Goal: Feedback & Contribution: Leave review/rating

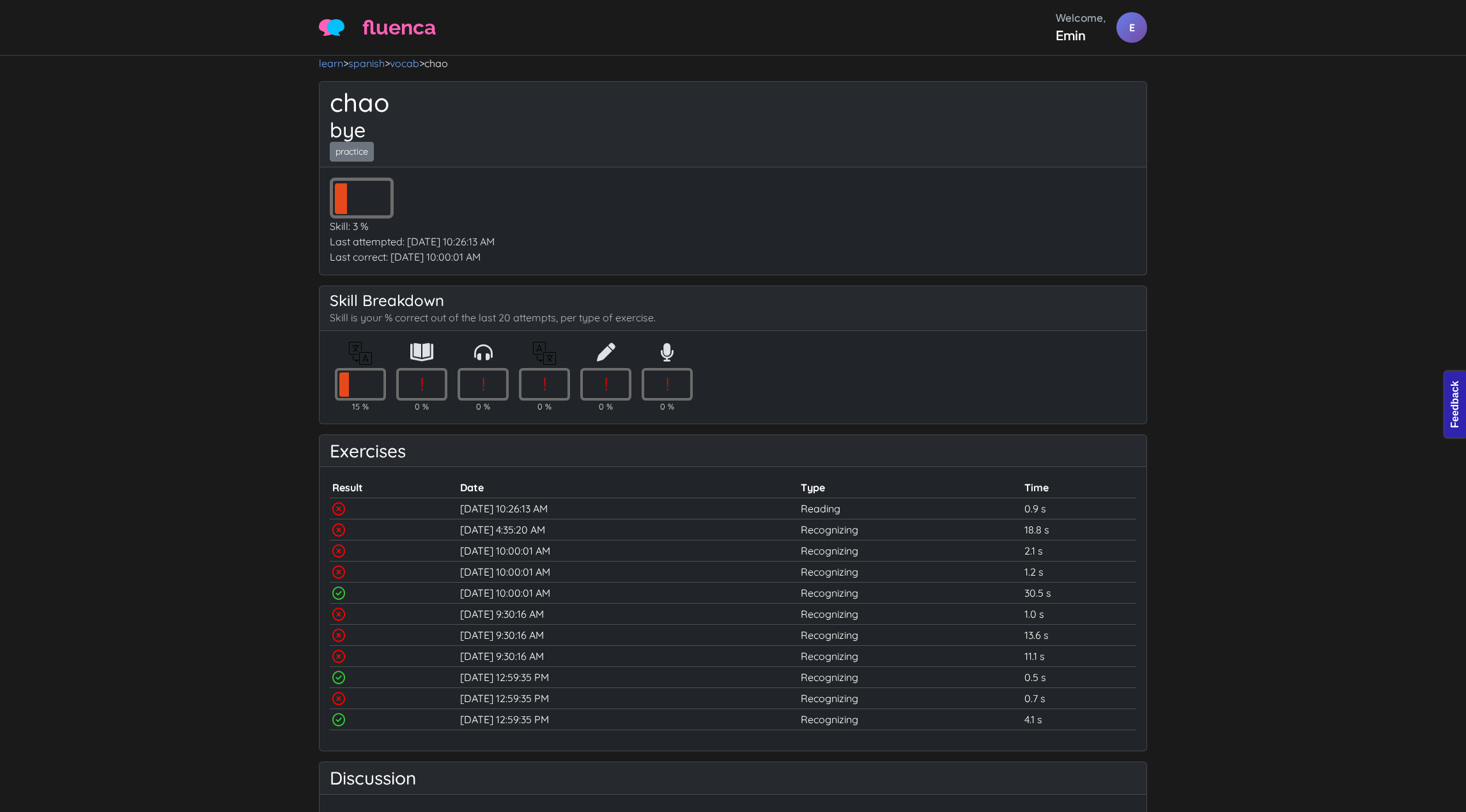
click at [802, 69] on nav "learn > spanish > vocab > chao" at bounding box center [733, 64] width 828 height 15
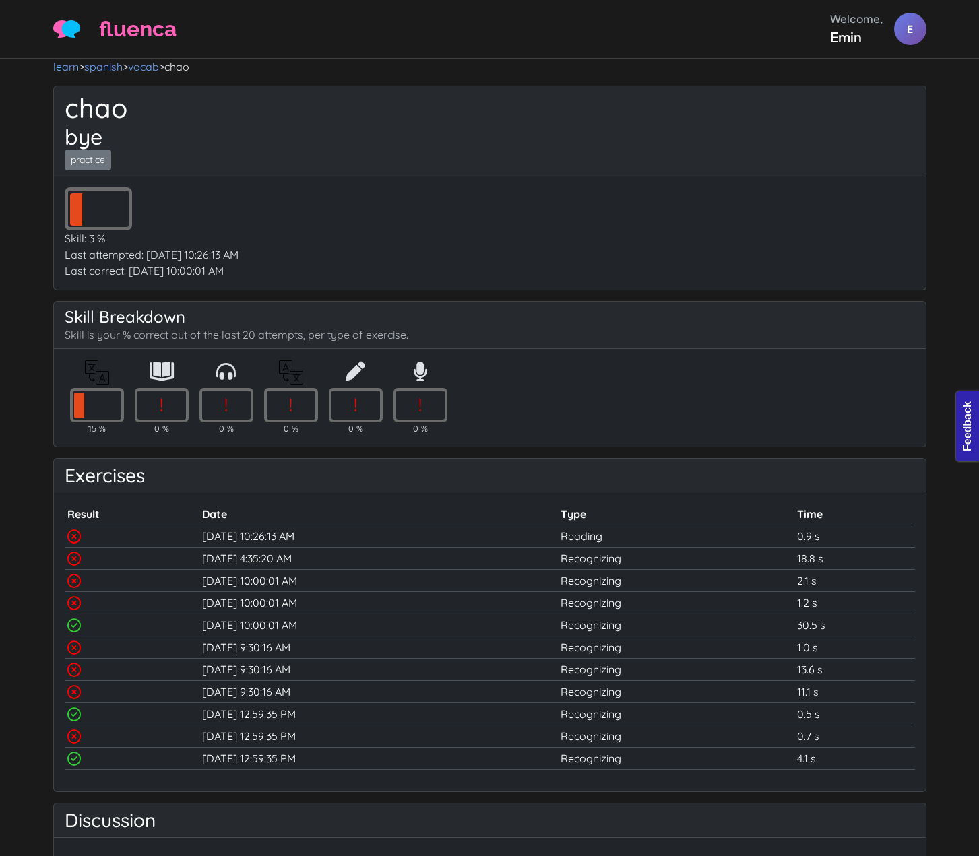
click at [706, 193] on div "! Skill: 3 %" at bounding box center [490, 216] width 850 height 59
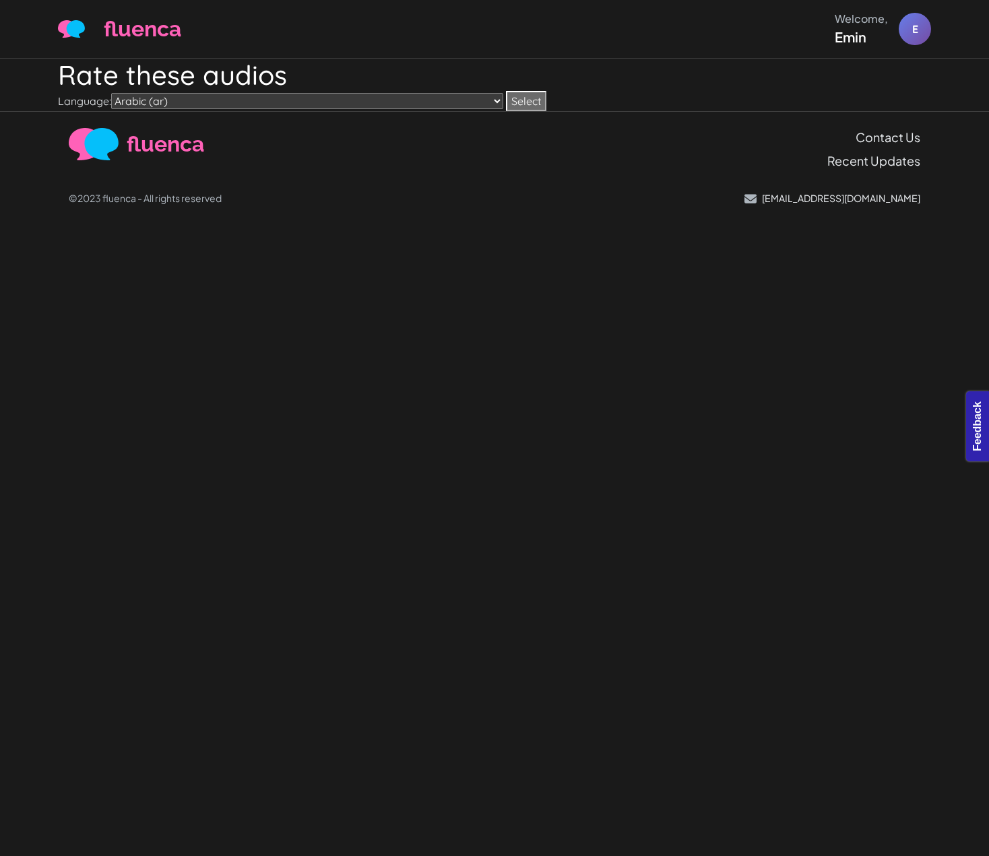
click at [325, 93] on select "Arabic (ar) Chinese Test (chinese-test) German (de) English (en) Spanish (es) S…" at bounding box center [307, 101] width 392 height 16
click at [269, 28] on div "fluenca Welcome, Emin E Help Account" at bounding box center [494, 29] width 873 height 36
click at [300, 105] on select "Arabic (ar) Chinese Test (chinese-test) German (de) English (en) Spanish (es) S…" at bounding box center [307, 101] width 392 height 16
select select "de"
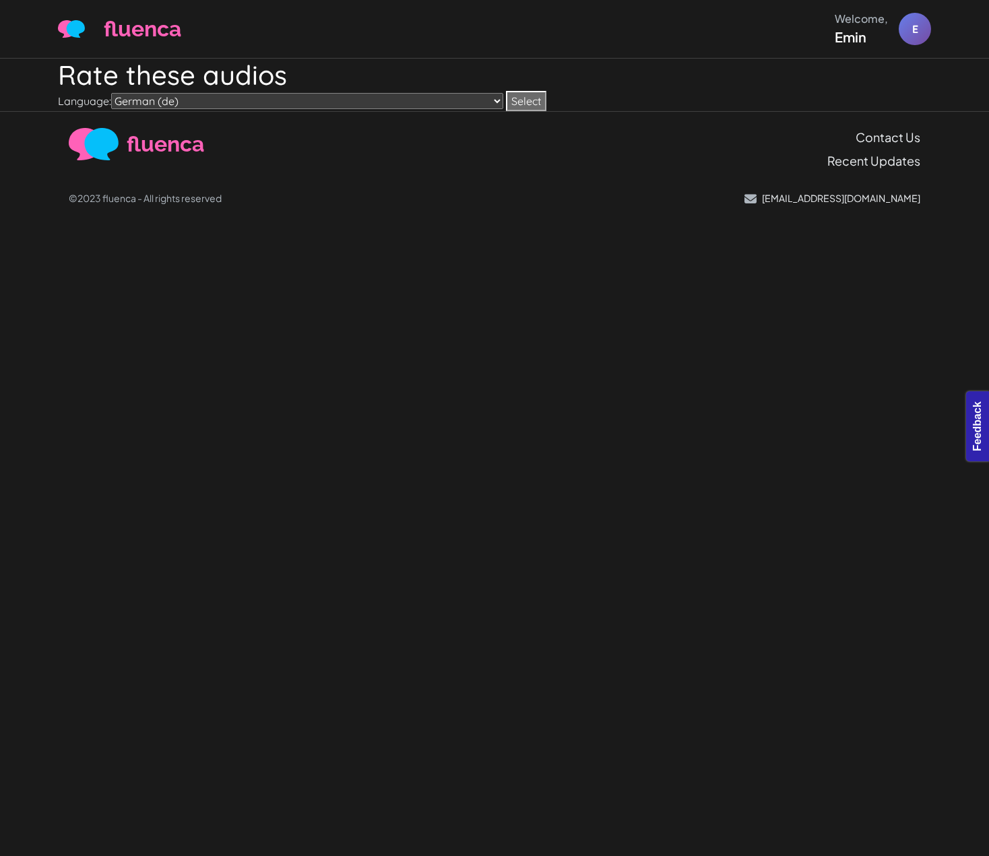
click at [113, 93] on select "Arabic (ar) Chinese Test (chinese-test) German (de) English (en) Spanish (es) S…" at bounding box center [307, 101] width 392 height 16
click at [506, 97] on button "Select" at bounding box center [526, 101] width 40 height 20
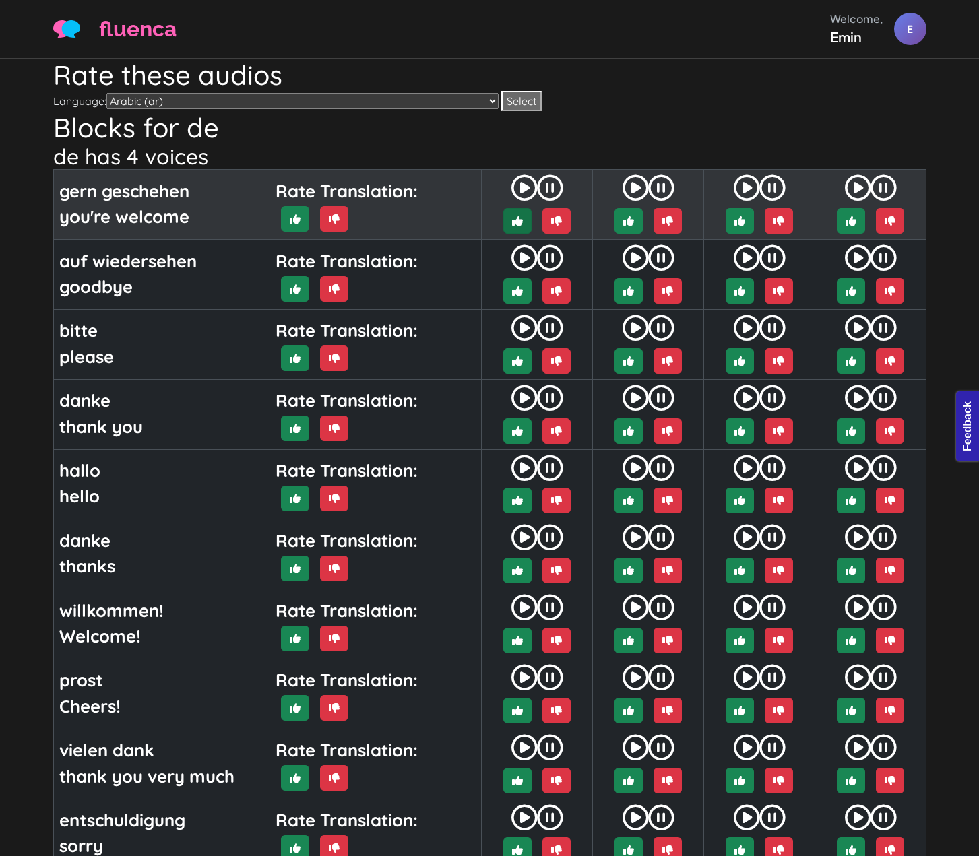
click at [513, 219] on icon "button" at bounding box center [517, 221] width 11 height 11
click at [624, 217] on icon "button" at bounding box center [628, 221] width 11 height 11
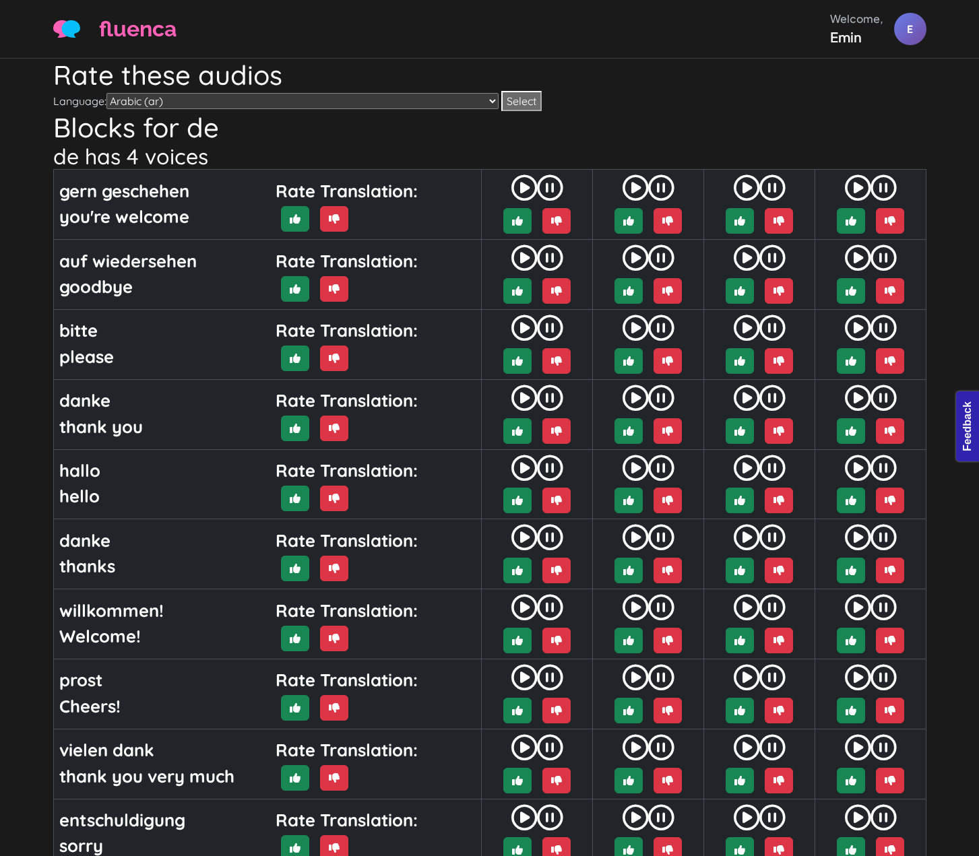
click at [271, 100] on select "Arabic (ar) Chinese Test (chinese-test) German (de) English (en) Spanish (es) S…" at bounding box center [302, 101] width 392 height 16
select select "tr"
click at [108, 93] on select "Arabic (ar) Chinese Test (chinese-test) German (de) English (en) Spanish (es) S…" at bounding box center [302, 101] width 392 height 16
click at [501, 94] on button "Select" at bounding box center [521, 101] width 40 height 20
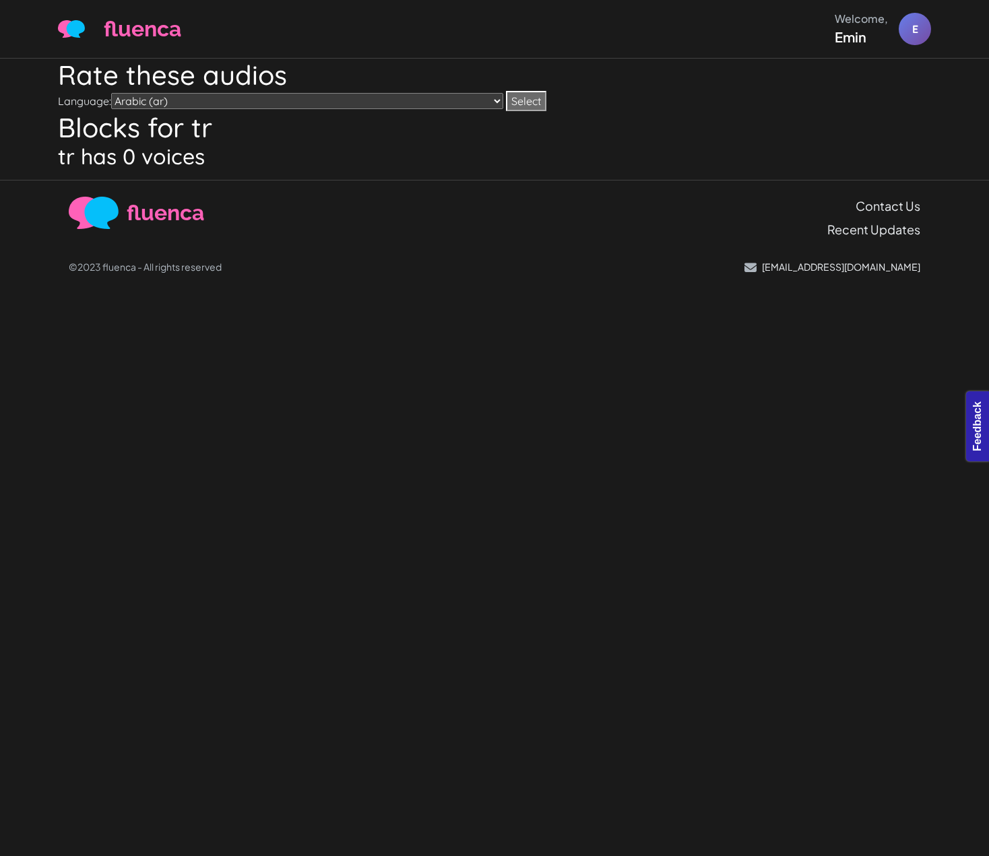
click at [368, 94] on select "Arabic (ar) Chinese Test (chinese-test) German (de) English (en) Spanish (es) S…" at bounding box center [307, 101] width 392 height 16
select select "en"
click at [113, 93] on select "Arabic (ar) Chinese Test (chinese-test) German (de) English (en) Spanish (es) S…" at bounding box center [307, 101] width 392 height 16
click at [506, 102] on button "Select" at bounding box center [526, 101] width 40 height 20
click at [325, 100] on select "Arabic (ar) Chinese Test (chinese-test) German (de) English (en) Spanish (es) S…" at bounding box center [307, 101] width 392 height 16
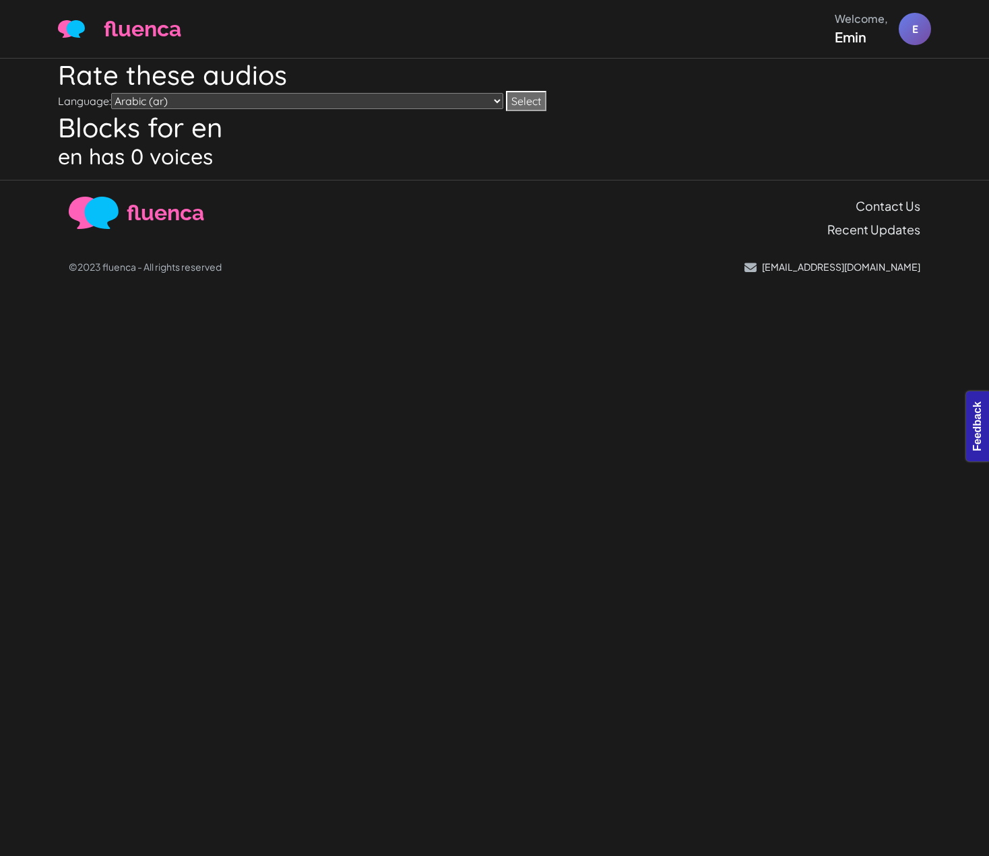
select select "de"
click at [113, 93] on select "Arabic (ar) Chinese Test (chinese-test) German (de) English (en) Spanish (es) S…" at bounding box center [307, 101] width 392 height 16
click at [506, 102] on button "Select" at bounding box center [526, 101] width 40 height 20
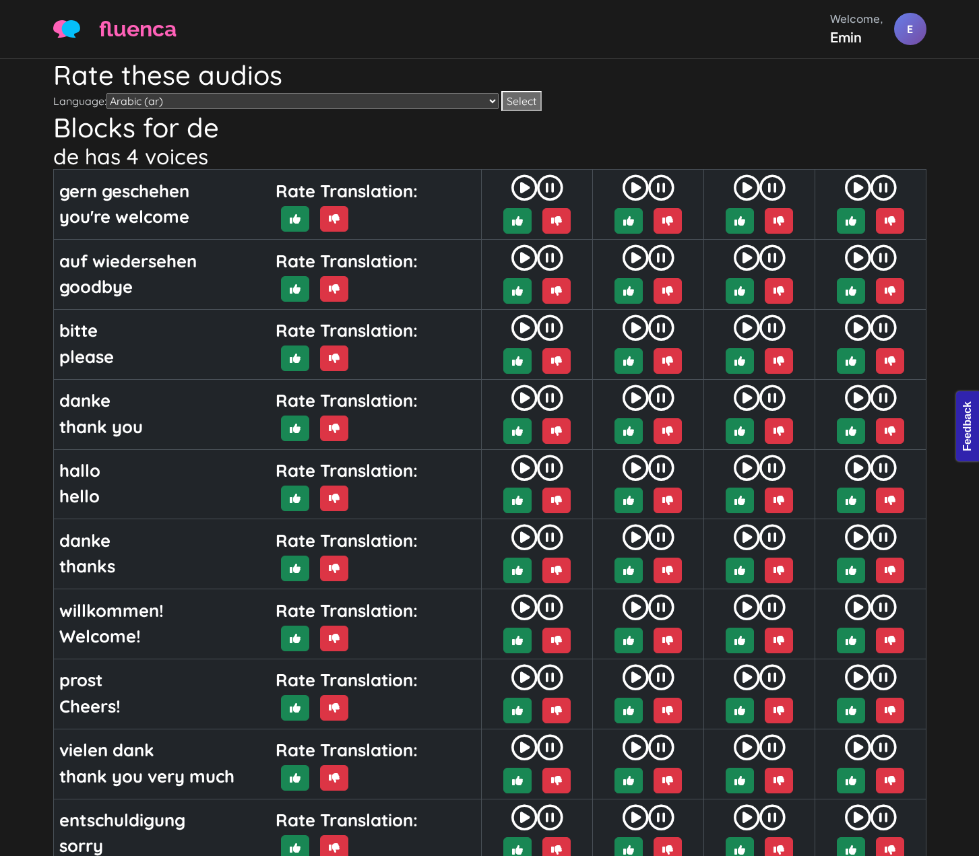
click at [352, 98] on select "Arabic (ar) Chinese Test (chinese-test) German (de) English (en) Spanish (es) S…" at bounding box center [302, 101] width 392 height 16
select select "de"
click at [108, 93] on select "Arabic (ar) Chinese Test (chinese-test) German (de) English (en) Spanish (es) S…" at bounding box center [302, 101] width 392 height 16
click at [501, 97] on button "Select" at bounding box center [521, 101] width 40 height 20
click at [294, 92] on form "Language: Arabic (ar) Chinese Test (chinese-test) German (de) English (en) Span…" at bounding box center [489, 101] width 873 height 20
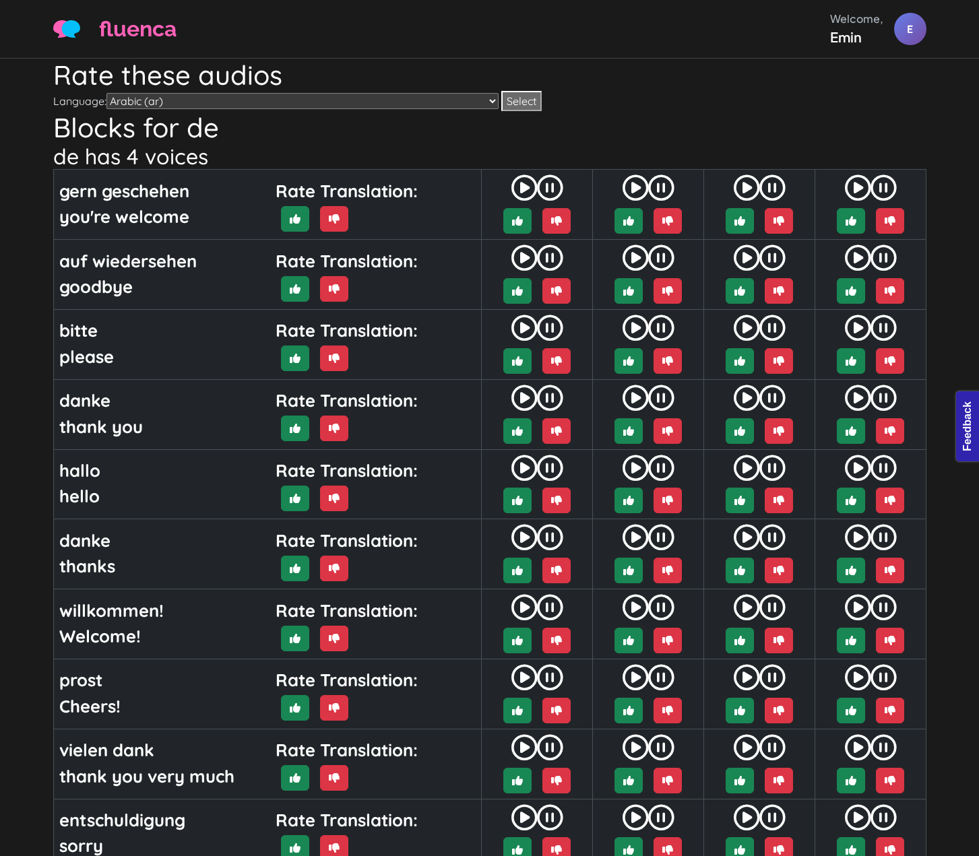
click at [252, 93] on select "Arabic (ar) Chinese Test (chinese-test) German (de) English (en) Spanish (es) S…" at bounding box center [302, 101] width 392 height 16
select select "de"
click at [108, 93] on select "Arabic (ar) Chinese Test (chinese-test) German (de) English (en) Spanish (es) S…" at bounding box center [302, 101] width 392 height 16
click at [501, 106] on button "Select" at bounding box center [521, 101] width 40 height 20
click at [291, 92] on form "Language: Arabic (ar) Chinese Test (chinese-test) German (de) English (en) Span…" at bounding box center [489, 101] width 873 height 20
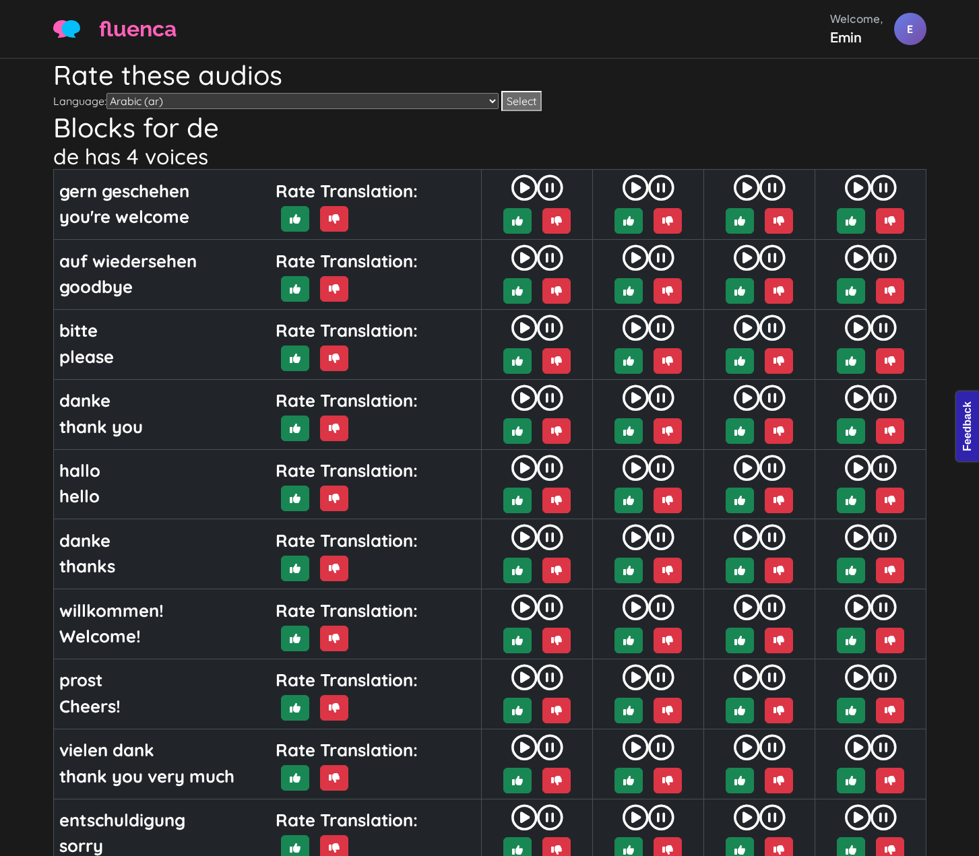
click at [288, 98] on select "Arabic (ar) Chinese Test (chinese-test) German (de) English (en) Spanish (es) S…" at bounding box center [302, 101] width 392 height 16
select select "es2"
click at [108, 93] on select "Arabic (ar) Chinese Test (chinese-test) German (de) English (en) Spanish (es) S…" at bounding box center [302, 101] width 392 height 16
click at [501, 93] on button "Select" at bounding box center [521, 101] width 40 height 20
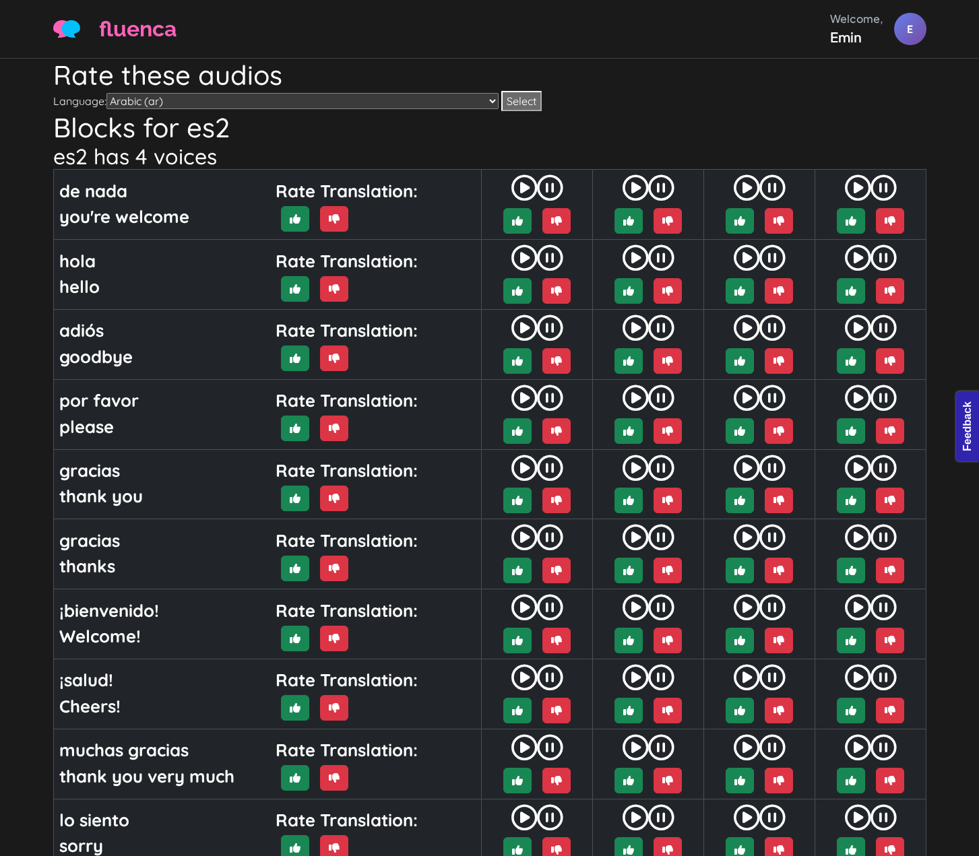
click at [306, 80] on h1 "Rate these audios" at bounding box center [489, 75] width 873 height 32
click at [303, 86] on h1 "Rate these audios" at bounding box center [489, 75] width 873 height 32
click at [300, 96] on select "Arabic (ar) Chinese Test (chinese-test) German (de) English (en) Spanish (es) S…" at bounding box center [302, 101] width 392 height 16
select select "de"
click at [108, 93] on select "Arabic (ar) Chinese Test (chinese-test) German (de) English (en) Spanish (es) S…" at bounding box center [302, 101] width 392 height 16
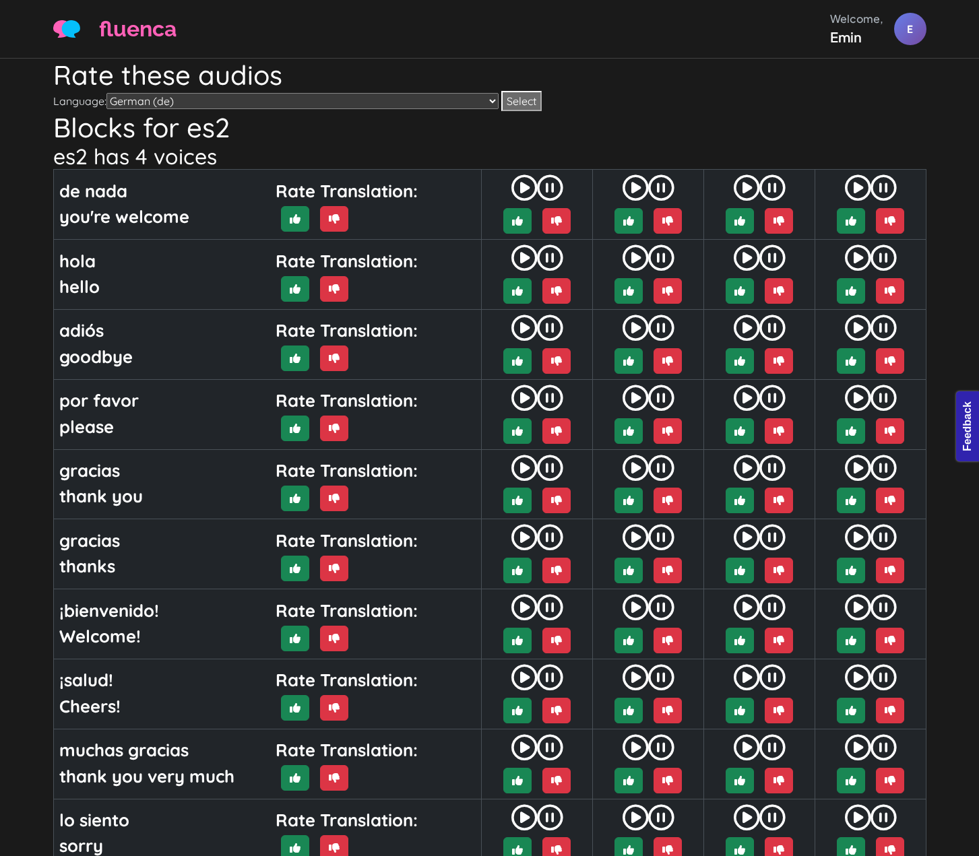
click at [501, 105] on button "Select" at bounding box center [521, 101] width 40 height 20
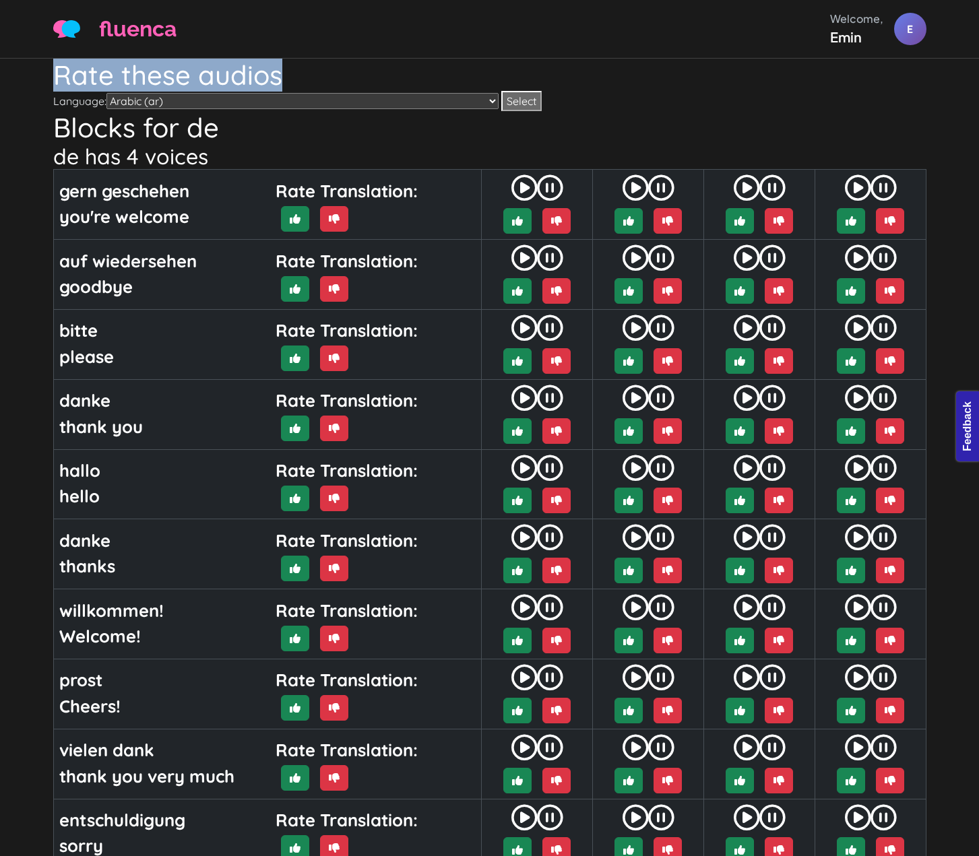
drag, startPoint x: 290, startPoint y: 73, endPoint x: 53, endPoint y: 77, distance: 237.8
click at [53, 77] on h1 "Rate these audios" at bounding box center [489, 75] width 873 height 32
copy h1 "Rate these audios"
click at [269, 146] on h2 "de has 4 voices" at bounding box center [489, 156] width 873 height 26
